Goal: Information Seeking & Learning: Learn about a topic

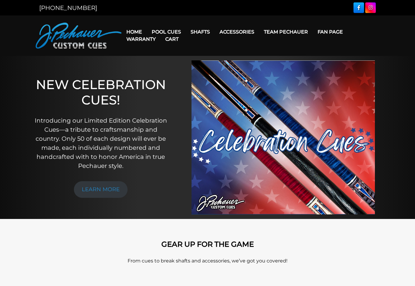
click at [169, 31] on link "Cart" at bounding box center [171, 38] width 23 height 15
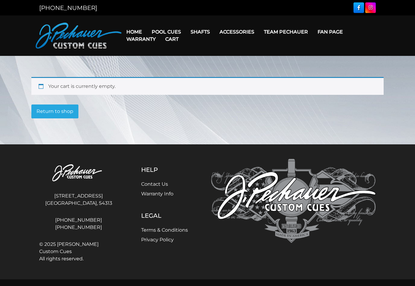
click at [182, 113] on link "Break & Jump Cues" at bounding box center [184, 108] width 74 height 8
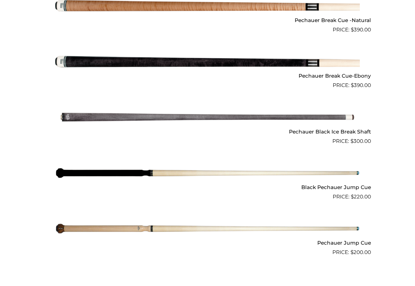
scroll to position [413, 0]
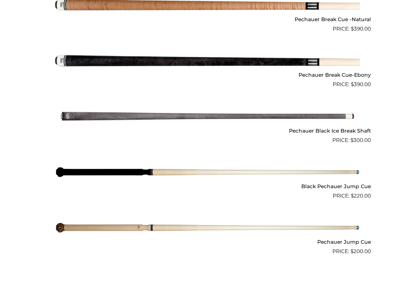
click at [90, 110] on img at bounding box center [207, 116] width 305 height 51
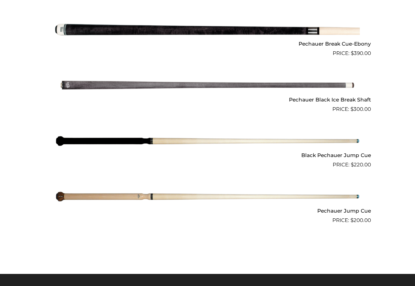
scroll to position [447, 0]
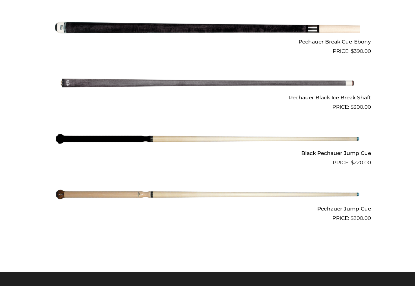
click at [333, 137] on img at bounding box center [207, 138] width 305 height 51
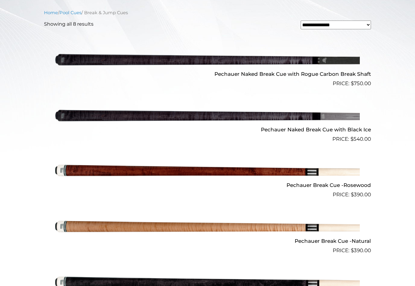
scroll to position [192, 0]
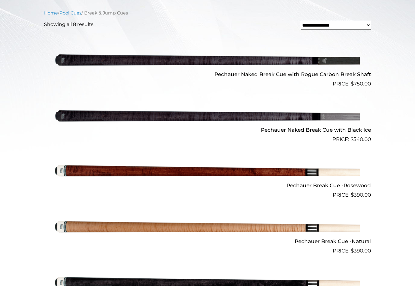
click at [104, 113] on img at bounding box center [207, 115] width 305 height 51
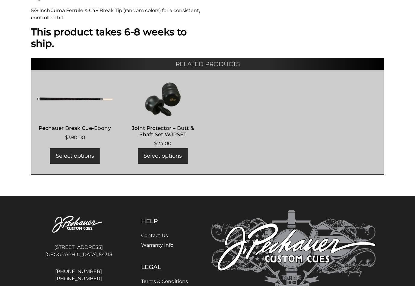
scroll to position [377, 0]
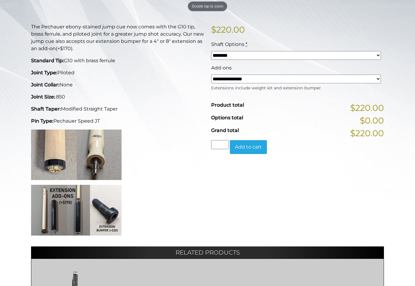
scroll to position [134, 0]
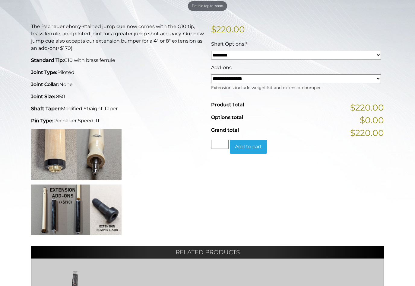
click at [378, 54] on select "******** ******** ********" at bounding box center [296, 55] width 170 height 9
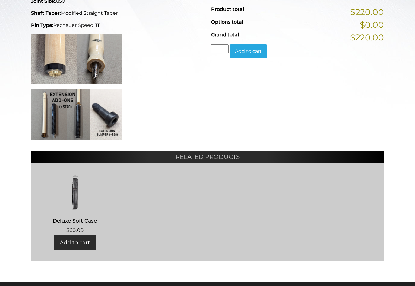
scroll to position [221, 0]
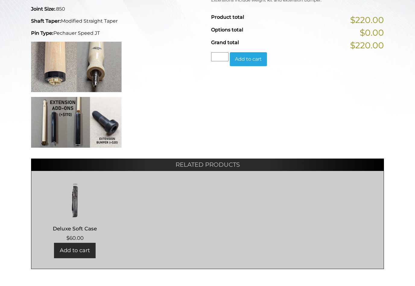
click at [58, 124] on img at bounding box center [76, 122] width 90 height 51
click at [64, 114] on img at bounding box center [76, 122] width 90 height 51
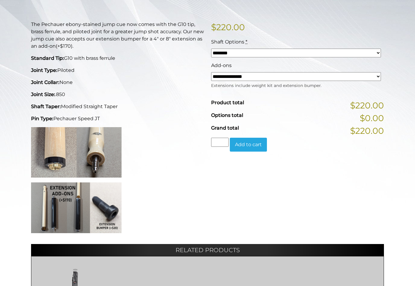
scroll to position [159, 0]
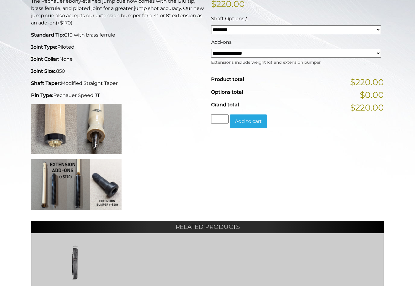
click at [75, 183] on img at bounding box center [76, 184] width 90 height 51
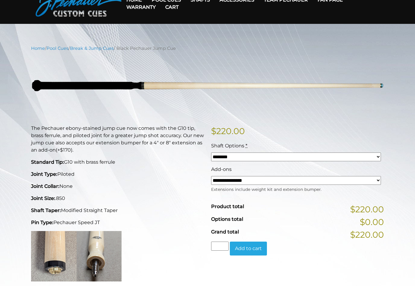
scroll to position [0, 0]
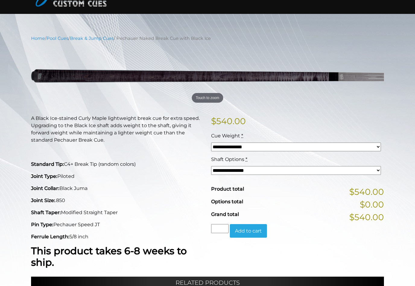
scroll to position [42, 0]
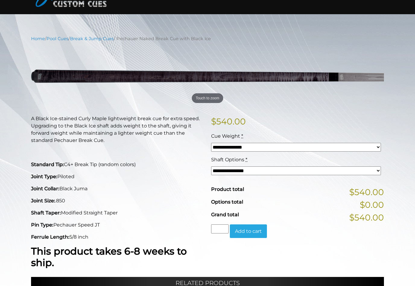
click at [376, 145] on select "**********" at bounding box center [296, 147] width 170 height 9
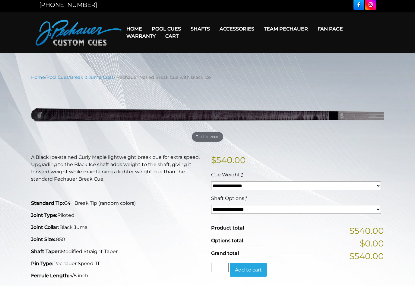
scroll to position [0, 0]
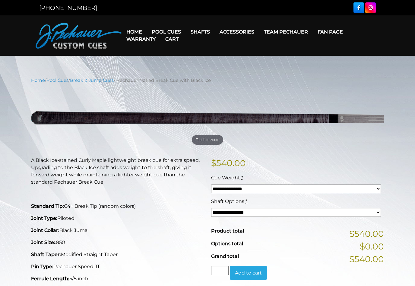
click at [180, 62] on link "Pro Series (R) – NEW" at bounding box center [184, 57] width 74 height 8
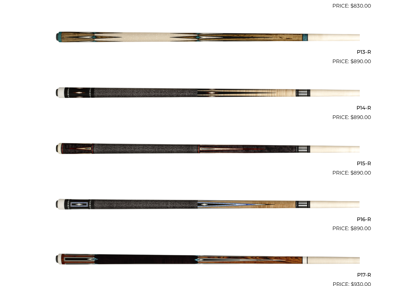
scroll to position [849, 0]
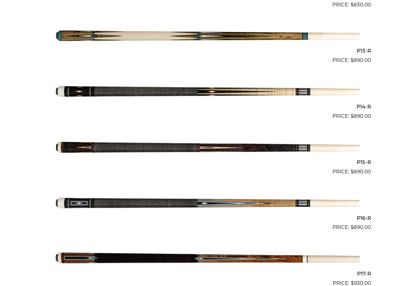
click at [167, 196] on img at bounding box center [207, 203] width 305 height 51
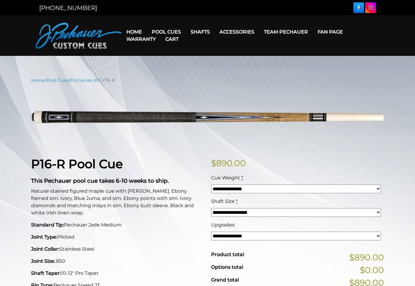
click at [289, 29] on link "Team Pechauer" at bounding box center [286, 31] width 54 height 15
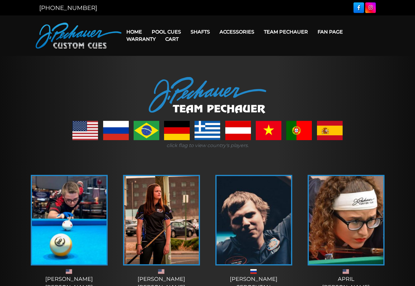
click at [223, 62] on link "Performance Plus Low Deflection Shafts" at bounding box center [238, 57] width 104 height 8
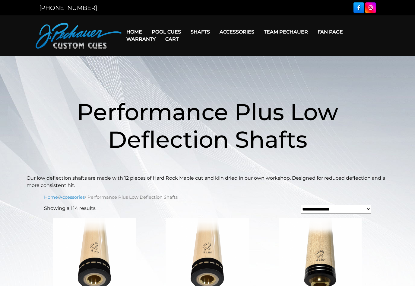
click at [205, 43] on link "Rogue 2 Carbon Fiber Shaft" at bounding box center [238, 40] width 104 height 8
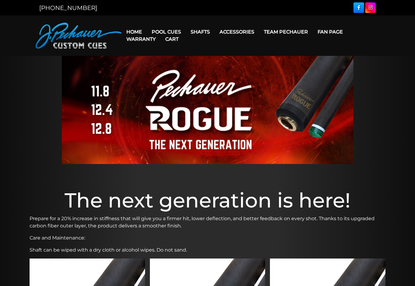
click at [209, 51] on link "Maple Shafts" at bounding box center [238, 49] width 104 height 8
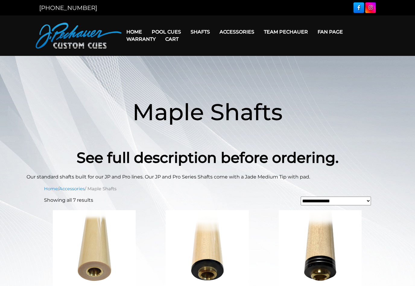
click at [234, 96] on link "Pechauer Black Ice Break Shaft" at bounding box center [238, 91] width 104 height 8
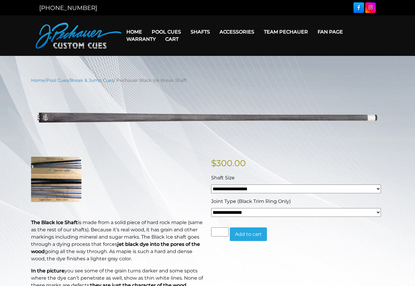
click at [240, 43] on link "Extensions" at bounding box center [247, 40] width 65 height 8
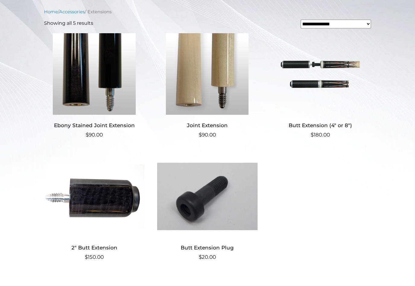
scroll to position [138, 0]
click at [333, 73] on img at bounding box center [320, 73] width 100 height 81
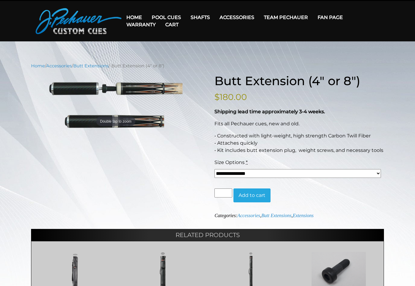
scroll to position [14, 0]
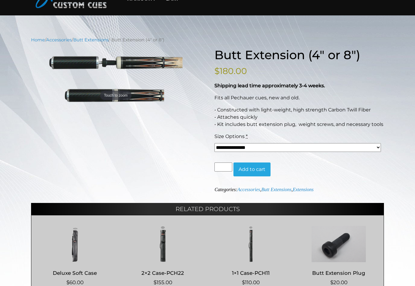
scroll to position [40, 0]
